Goal: Task Accomplishment & Management: Use online tool/utility

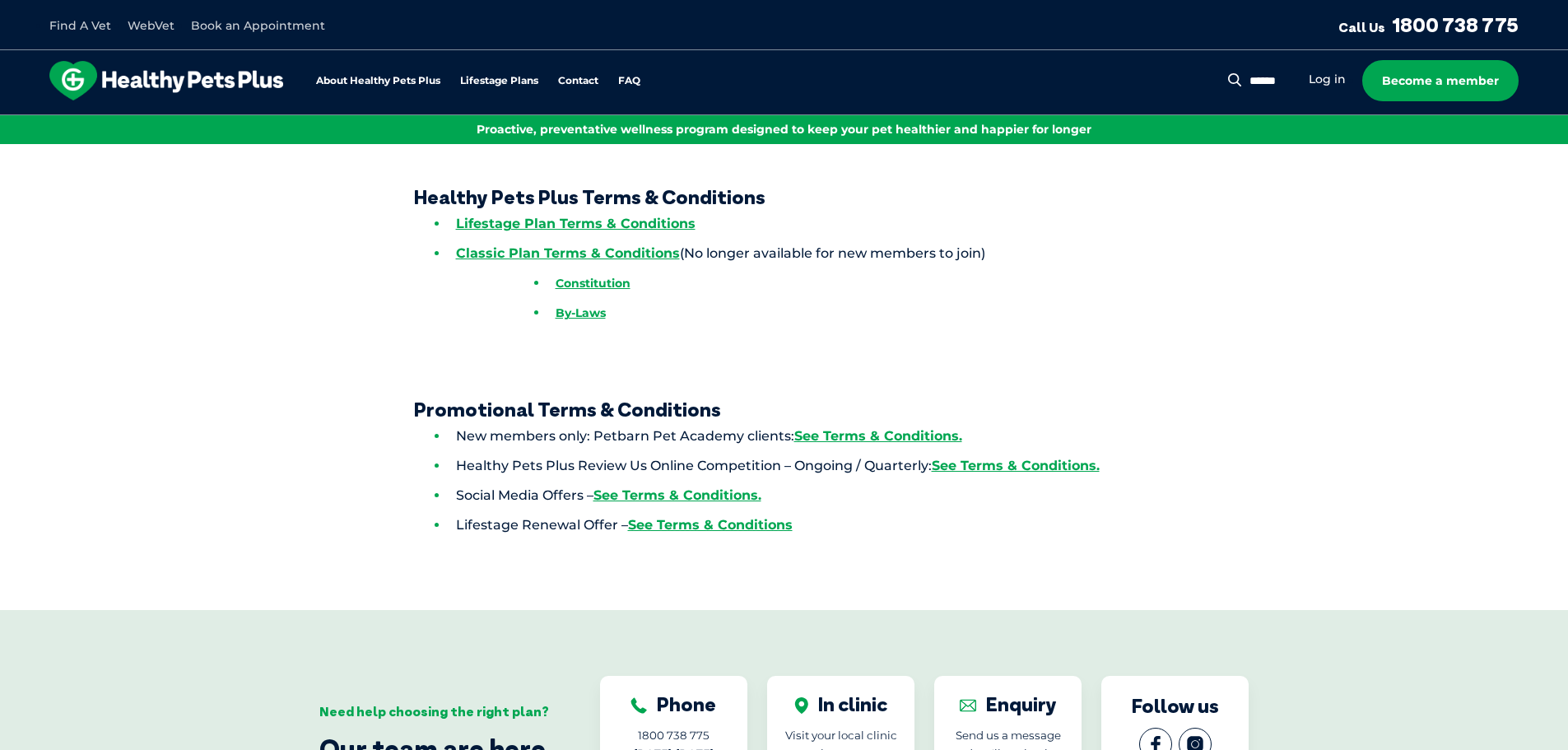
click at [147, 25] on link "WebVet" at bounding box center [151, 25] width 47 height 15
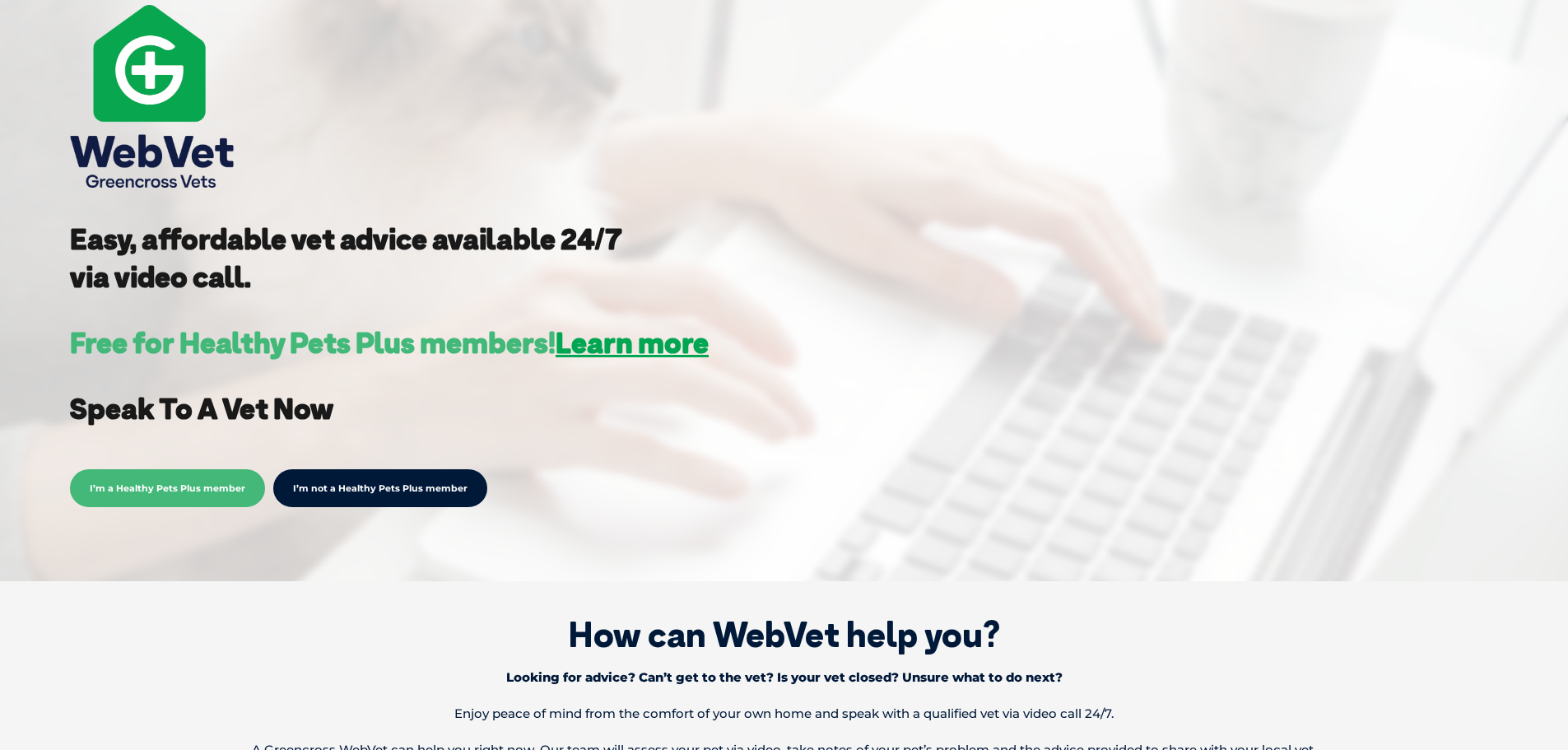
scroll to position [247, 0]
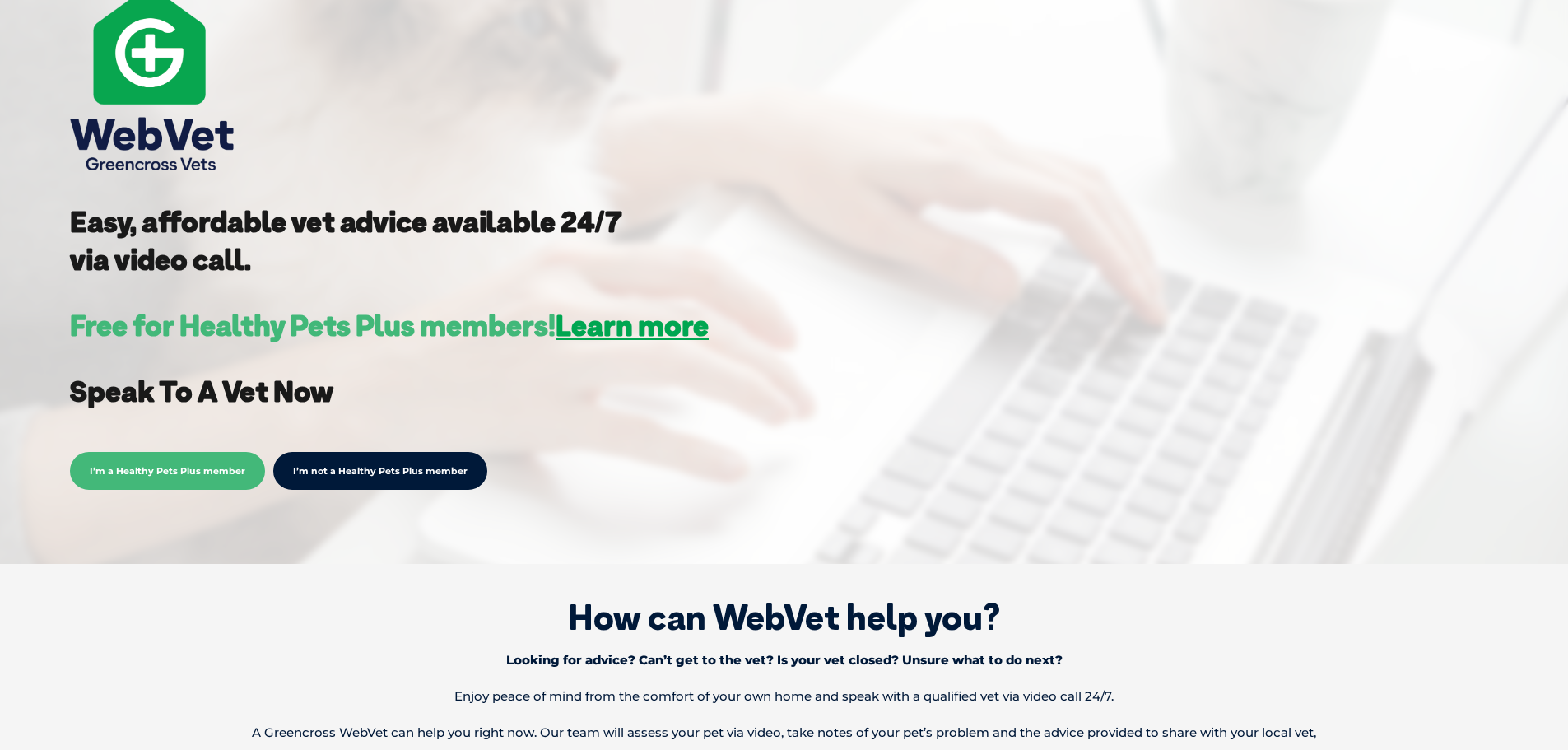
click at [370, 471] on link "I’m not a Healthy Pets Plus member" at bounding box center [380, 470] width 214 height 38
